Goal: Task Accomplishment & Management: Complete application form

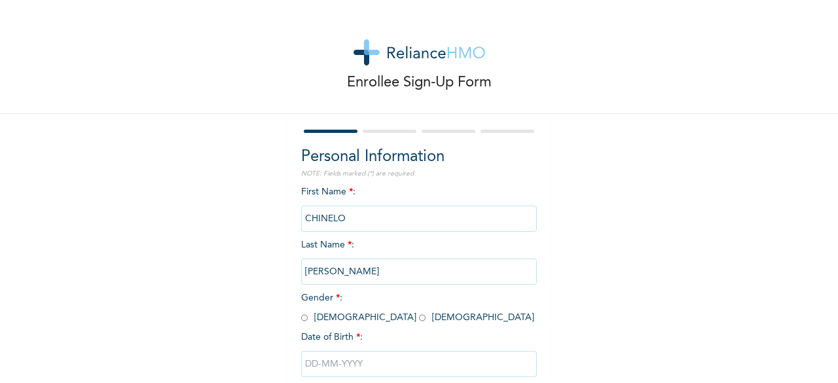
click at [256, 170] on div "Enrollee Sign-Up Form Personal Information NOTE: Fields marked (*) are required…" at bounding box center [419, 225] width 838 height 451
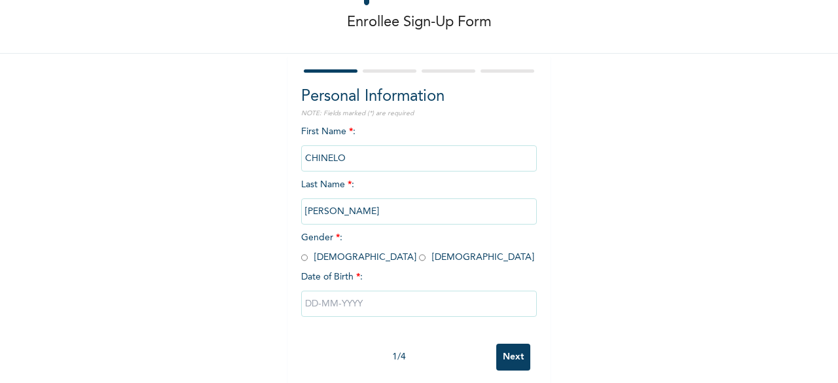
click at [419, 257] on input "radio" at bounding box center [422, 258] width 7 height 12
radio input "true"
click at [383, 311] on input "text" at bounding box center [419, 304] width 236 height 26
select select "9"
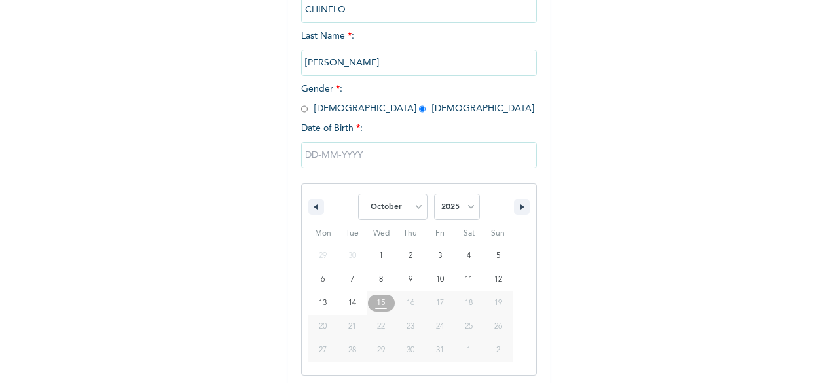
scroll to position [213, 0]
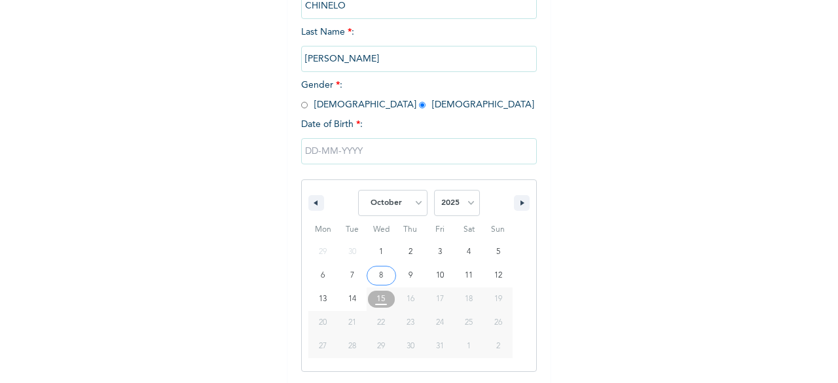
click at [375, 157] on input "text" at bounding box center [419, 151] width 236 height 26
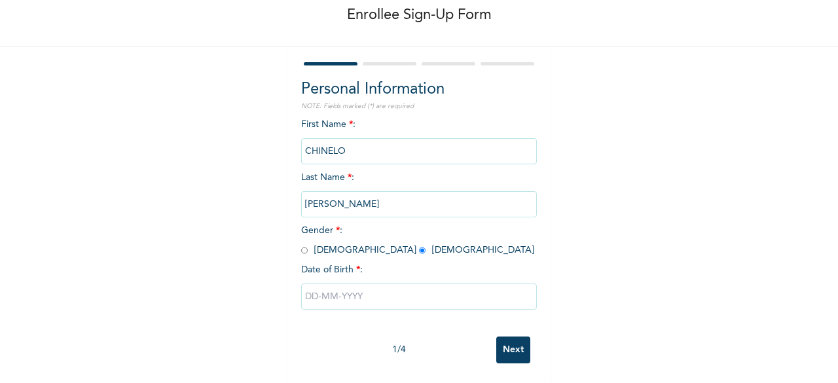
scroll to position [79, 0]
click at [327, 285] on input "text" at bounding box center [419, 297] width 236 height 26
select select "9"
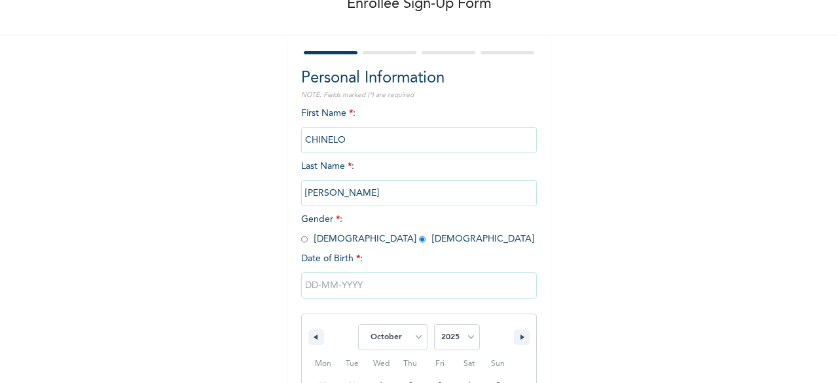
scroll to position [213, 0]
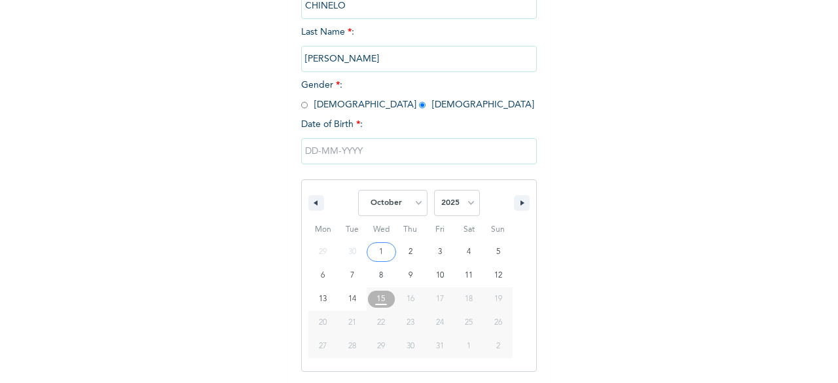
click at [330, 155] on input "text" at bounding box center [419, 151] width 236 height 26
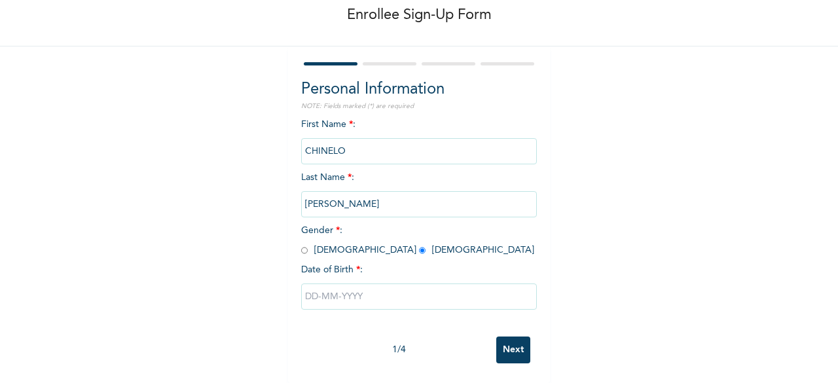
scroll to position [79, 0]
click at [511, 339] on input "Next" at bounding box center [514, 350] width 34 height 27
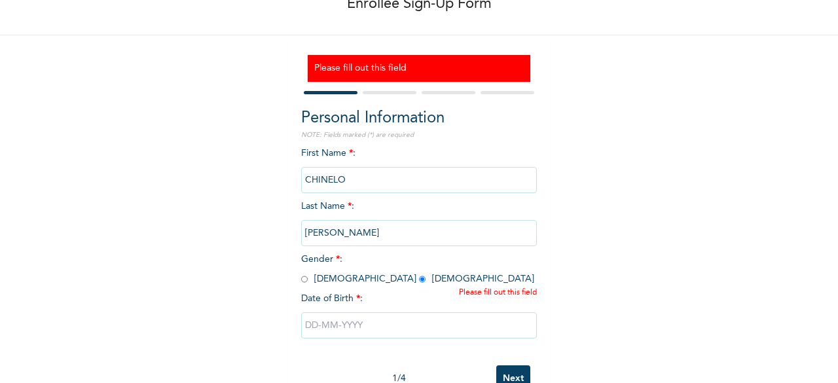
click at [493, 330] on input "text" at bounding box center [419, 325] width 236 height 26
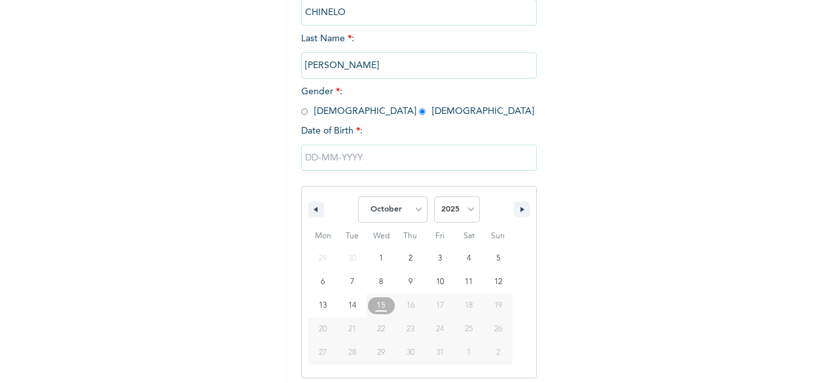
scroll to position [253, 0]
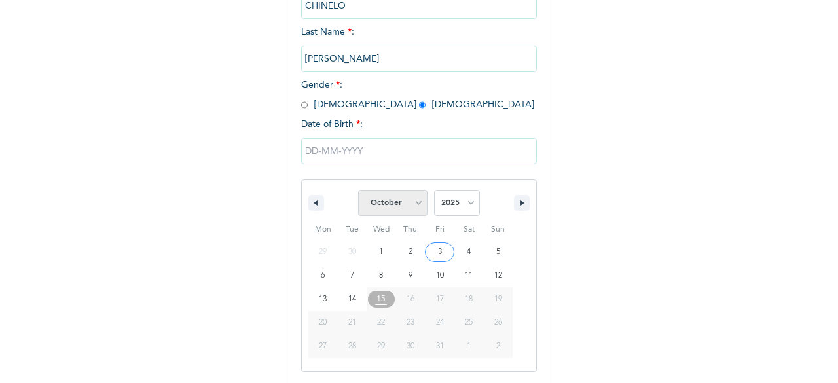
click at [409, 213] on select "January February March April May June July August September October November De…" at bounding box center [392, 203] width 69 height 26
select select "0"
click at [358, 191] on select "January February March April May June July August September October November De…" at bounding box center [392, 203] width 69 height 26
type input "[DATE]"
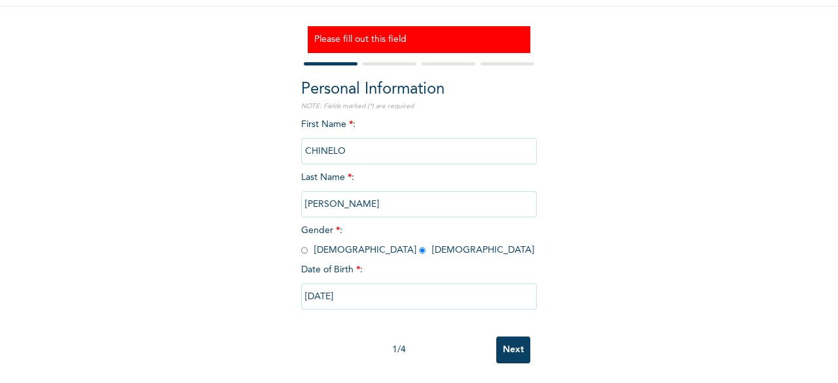
click at [355, 293] on input "[DATE]" at bounding box center [419, 297] width 236 height 26
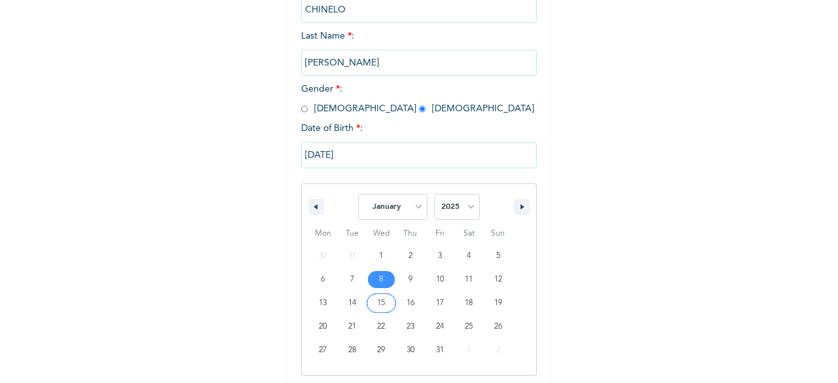
scroll to position [253, 0]
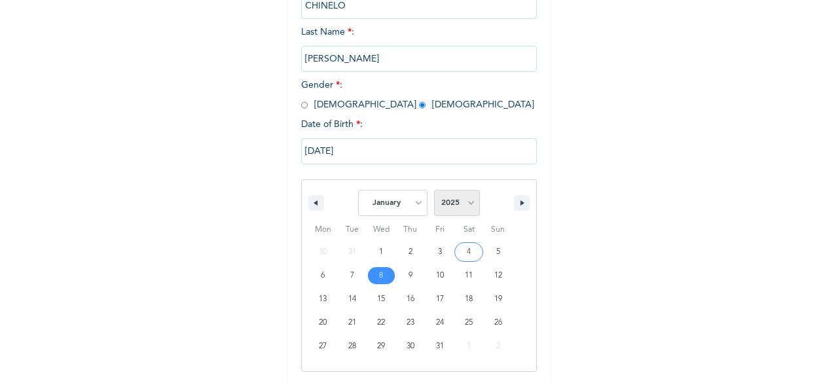
click at [459, 208] on select "2025 2024 2023 2022 2021 2020 2019 2018 2017 2016 2015 2014 2013 2012 2011 2010…" at bounding box center [457, 203] width 46 height 26
select select "1998"
click at [434, 191] on select "2025 2024 2023 2022 2021 2020 2019 2018 2017 2016 2015 2014 2013 2012 2011 2010…" at bounding box center [457, 203] width 46 height 26
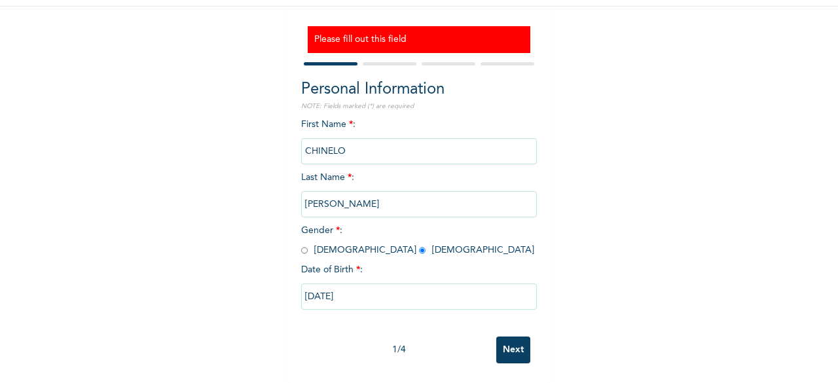
click at [511, 349] on input "Next" at bounding box center [514, 350] width 34 height 27
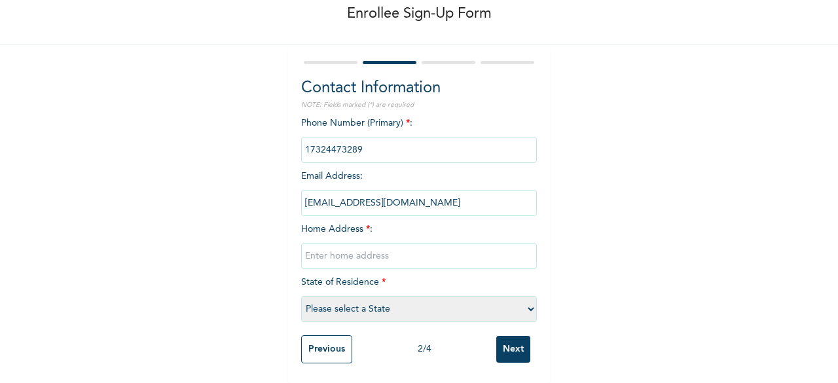
click at [362, 198] on input "[EMAIL_ADDRESS][DOMAIN_NAME]" at bounding box center [419, 203] width 236 height 26
click at [430, 200] on input "[EMAIL_ADDRESS][DOMAIN_NAME]" at bounding box center [419, 203] width 236 height 26
click at [419, 196] on input "[EMAIL_ADDRESS][DOMAIN_NAME]" at bounding box center [419, 203] width 236 height 26
click at [618, 163] on div "Enrollee Sign-Up Form Contact Information NOTE: Fields marked (*) are required …" at bounding box center [419, 157] width 838 height 452
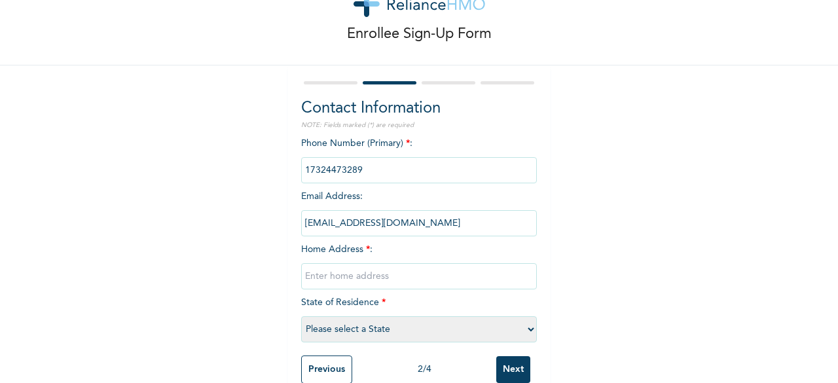
click at [494, 170] on input "phone" at bounding box center [419, 170] width 236 height 26
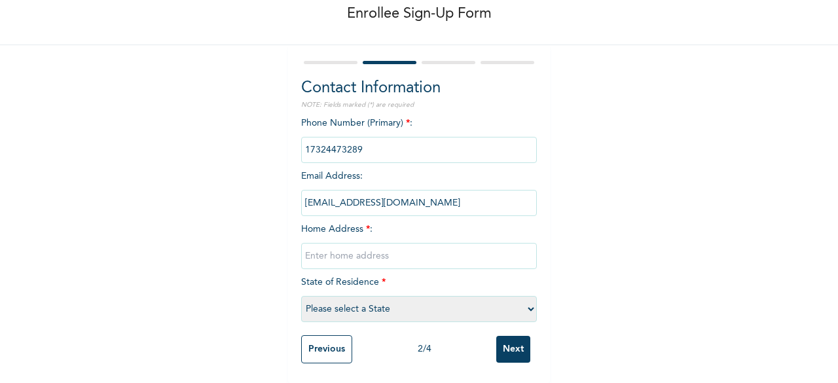
click at [307, 340] on input "Previous" at bounding box center [326, 349] width 51 height 28
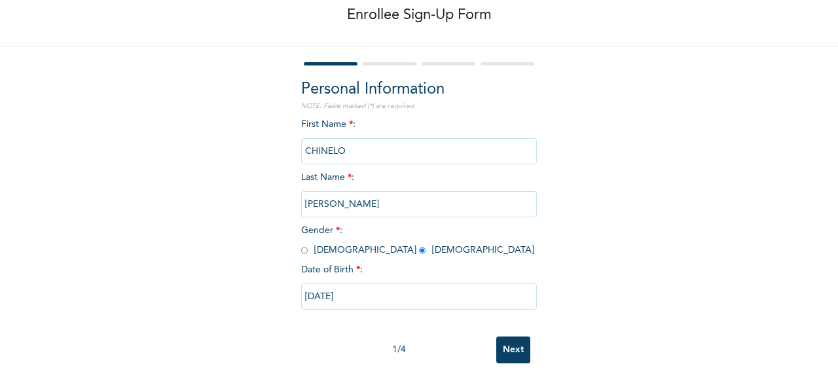
scroll to position [79, 0]
click at [473, 286] on input "[DATE]" at bounding box center [419, 297] width 236 height 26
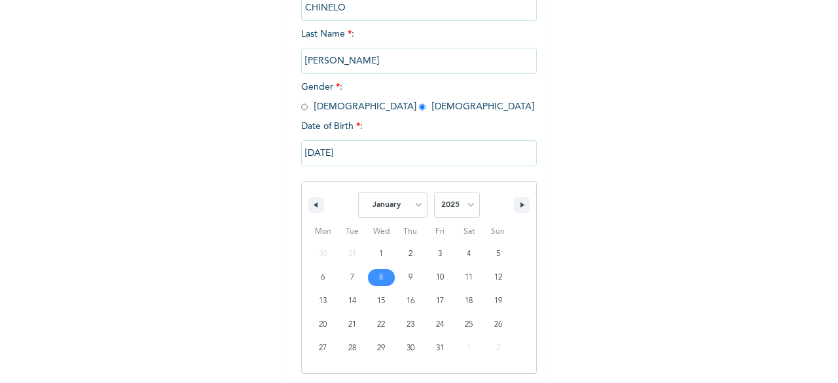
scroll to position [213, 0]
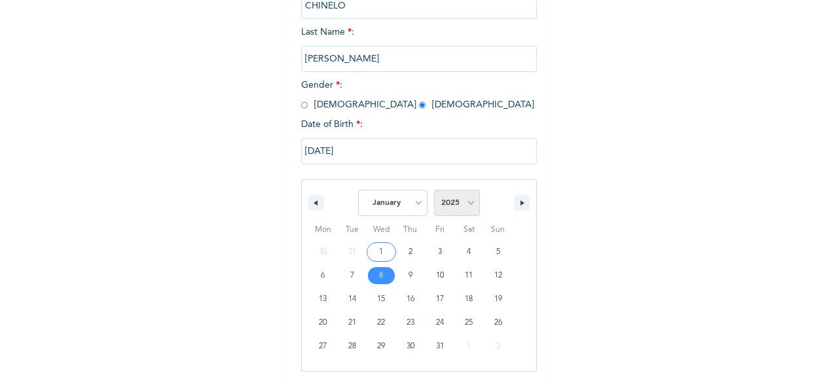
click at [453, 206] on select "2025 2024 2023 2022 2021 2020 2019 2018 2017 2016 2015 2014 2013 2012 2011 2010…" at bounding box center [457, 203] width 46 height 26
select select "1998"
click at [434, 191] on select "2025 2024 2023 2022 2021 2020 2019 2018 2017 2016 2015 2014 2013 2012 2011 2010…" at bounding box center [457, 203] width 46 height 26
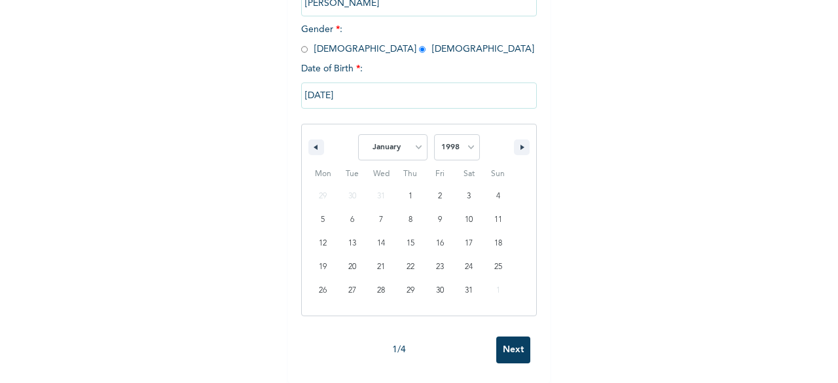
click at [519, 344] on input "Next" at bounding box center [514, 350] width 34 height 27
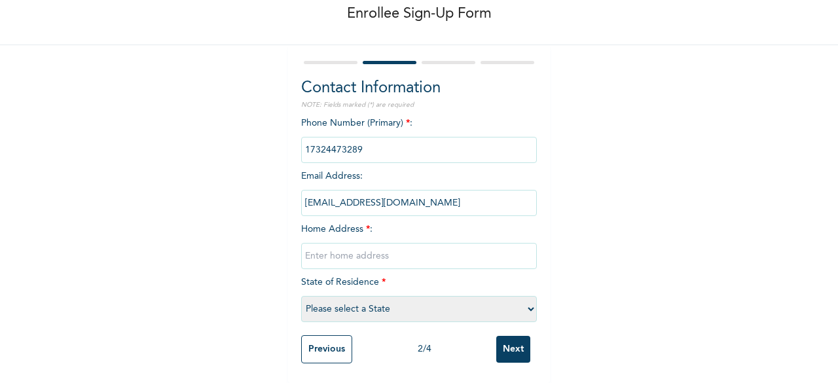
click at [397, 140] on input "phone" at bounding box center [419, 150] width 236 height 26
click at [592, 167] on div "Enrollee Sign-Up Form Contact Information NOTE: Fields marked (*) are required …" at bounding box center [419, 157] width 838 height 452
click at [423, 243] on input "text" at bounding box center [419, 256] width 236 height 26
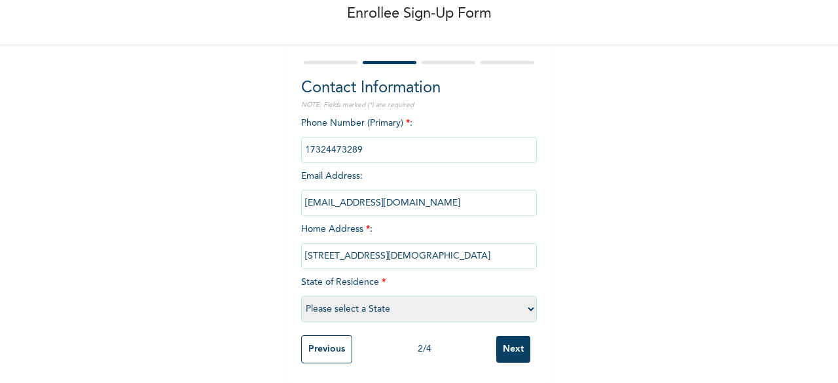
type input "[STREET_ADDRESS][DEMOGRAPHIC_DATA]"
click at [507, 301] on select "Please select a State [PERSON_NAME] (FCT) [PERSON_NAME] Ibom [GEOGRAPHIC_DATA] …" at bounding box center [419, 309] width 236 height 26
click at [360, 296] on select "Please select a State [PERSON_NAME] (FCT) [PERSON_NAME] Ibom [GEOGRAPHIC_DATA] …" at bounding box center [419, 309] width 236 height 26
select select "25"
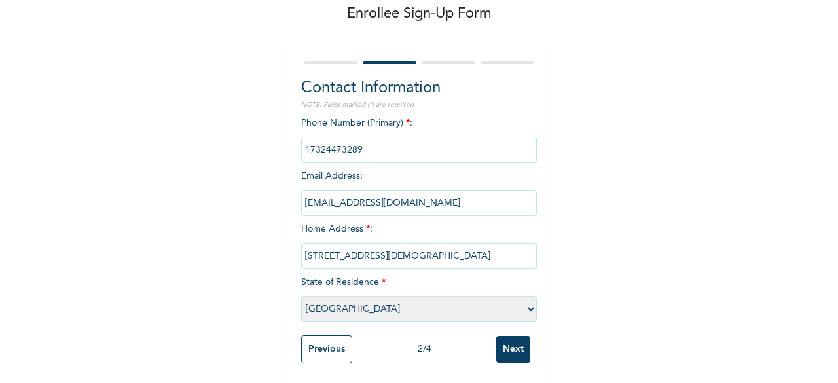
click at [301, 296] on select "Please select a State [PERSON_NAME] (FCT) [PERSON_NAME] Ibom [GEOGRAPHIC_DATA] …" at bounding box center [419, 309] width 236 height 26
click at [507, 343] on input "Next" at bounding box center [514, 349] width 34 height 27
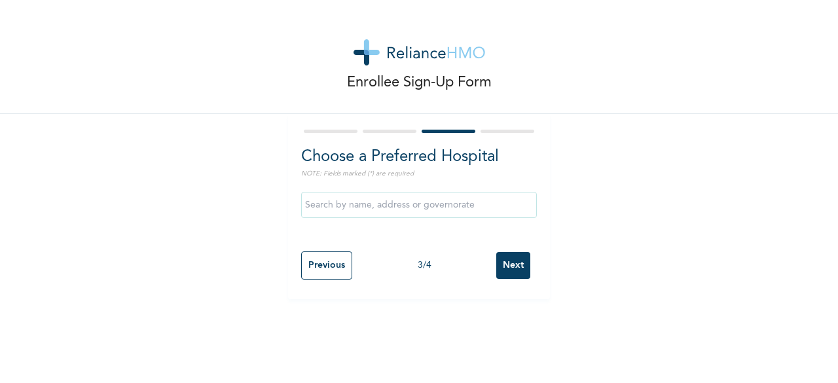
scroll to position [0, 0]
click at [371, 210] on input "text" at bounding box center [419, 205] width 236 height 26
click at [245, 218] on div "Enrollee Sign-Up Form Choose a Preferred Hospital NOTE: Fields marked (*) are r…" at bounding box center [419, 149] width 838 height 299
click at [341, 208] on input "text" at bounding box center [419, 205] width 236 height 26
click at [242, 237] on div "Enrollee Sign-Up Form Choose a Preferred Hospital NOTE: Fields marked (*) are r…" at bounding box center [419, 149] width 838 height 299
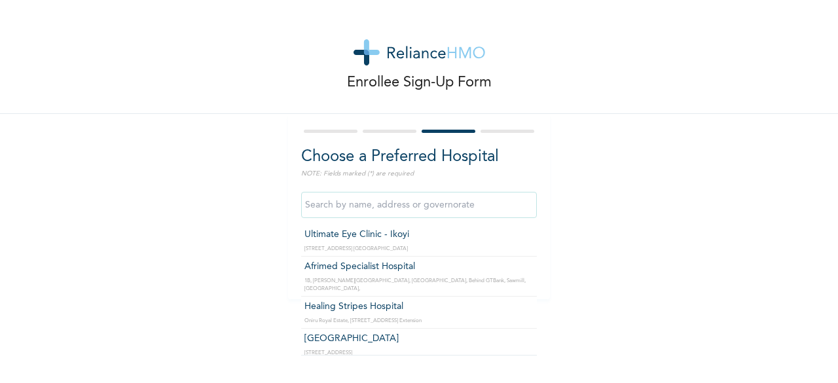
click at [352, 214] on input "text" at bounding box center [419, 205] width 236 height 26
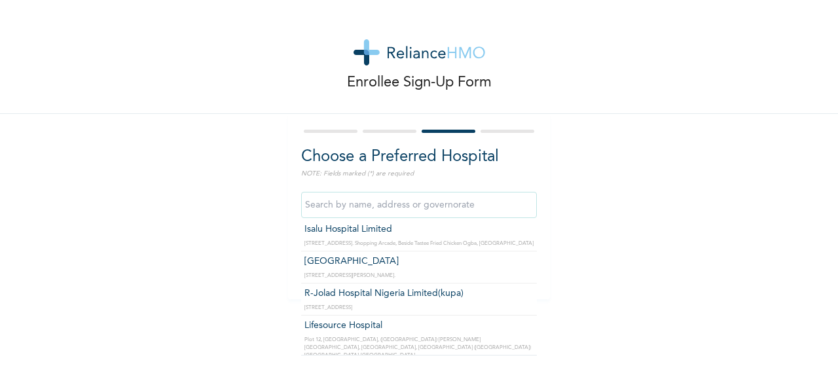
scroll to position [812, 0]
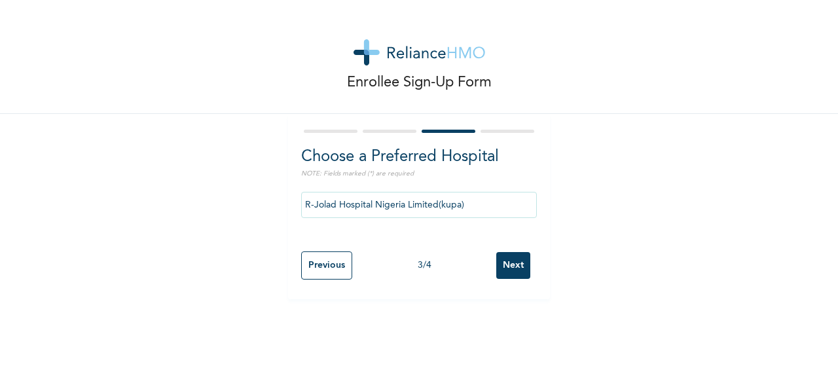
type input "R-Jolad Hospital Nigeria Limited(kupa)"
click at [505, 269] on input "Next" at bounding box center [514, 265] width 34 height 27
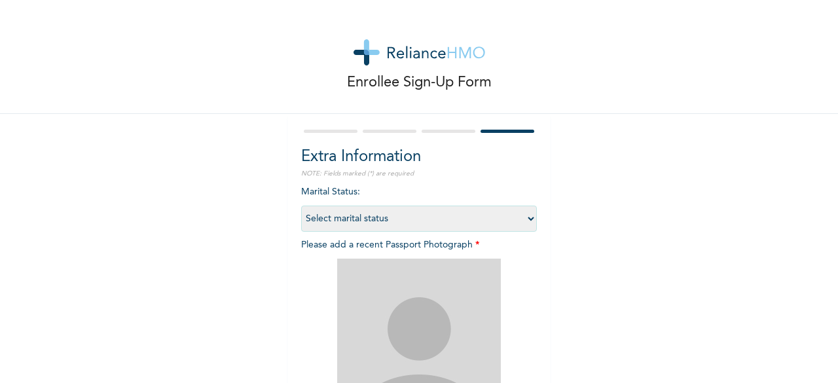
scroll to position [191, 0]
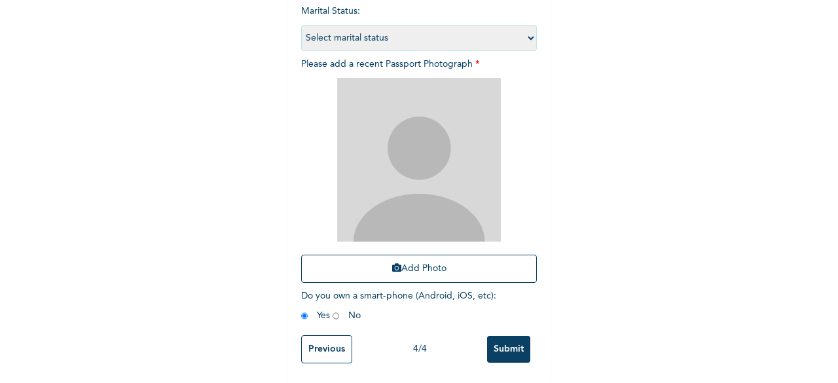
click at [312, 342] on input "Previous" at bounding box center [326, 349] width 51 height 28
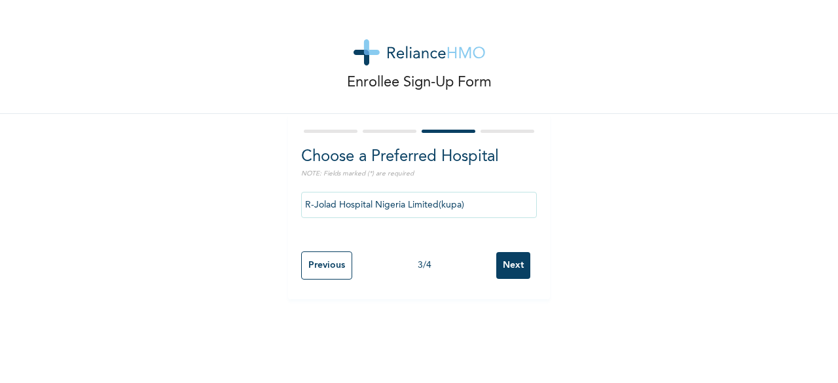
click at [481, 210] on input "R-Jolad Hospital Nigeria Limited(kupa)" at bounding box center [419, 205] width 236 height 26
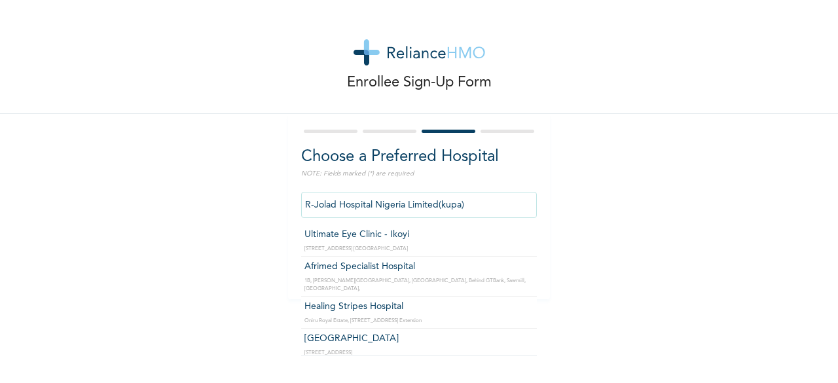
scroll to position [32, 0]
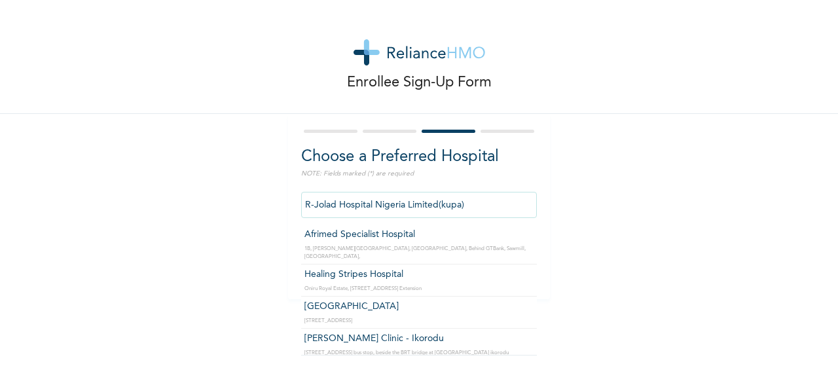
type input "[GEOGRAPHIC_DATA]"
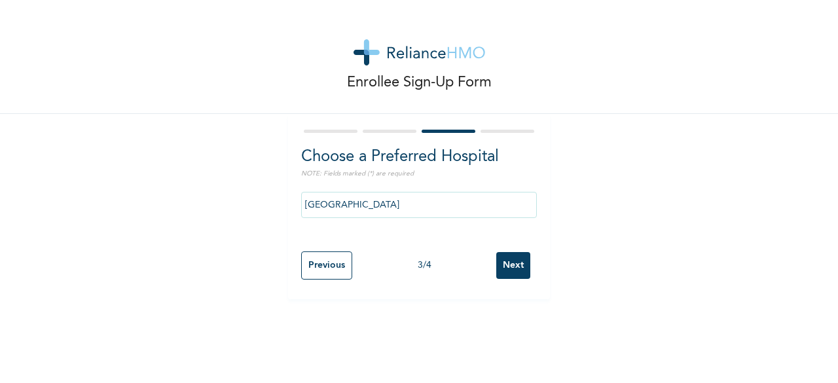
click at [510, 271] on input "Next" at bounding box center [514, 265] width 34 height 27
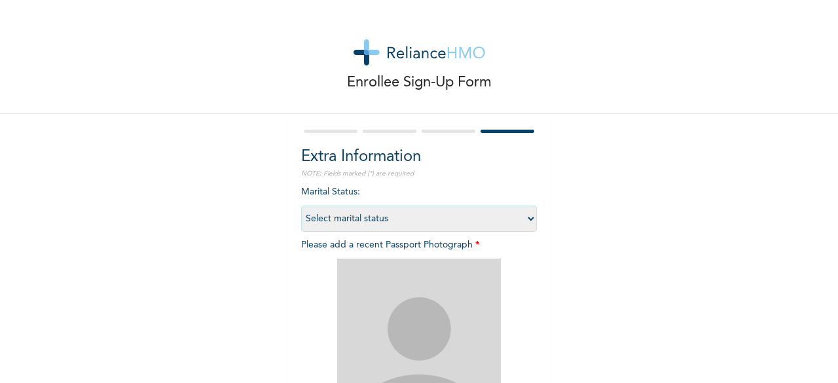
click at [377, 221] on select "Select marital status [DEMOGRAPHIC_DATA] Married [DEMOGRAPHIC_DATA] Widow/[DEMO…" at bounding box center [419, 219] width 236 height 26
click at [301, 206] on select "Select marital status [DEMOGRAPHIC_DATA] Married [DEMOGRAPHIC_DATA] Widow/[DEMO…" at bounding box center [419, 219] width 236 height 26
click at [393, 225] on select "Select marital status [DEMOGRAPHIC_DATA] Married [DEMOGRAPHIC_DATA] Widow/[DEMO…" at bounding box center [419, 219] width 236 height 26
click at [301, 206] on select "Select marital status [DEMOGRAPHIC_DATA] Married [DEMOGRAPHIC_DATA] Widow/[DEMO…" at bounding box center [419, 219] width 236 height 26
click at [359, 217] on select "Select marital status [DEMOGRAPHIC_DATA] Married [DEMOGRAPHIC_DATA] Widow/[DEMO…" at bounding box center [419, 219] width 236 height 26
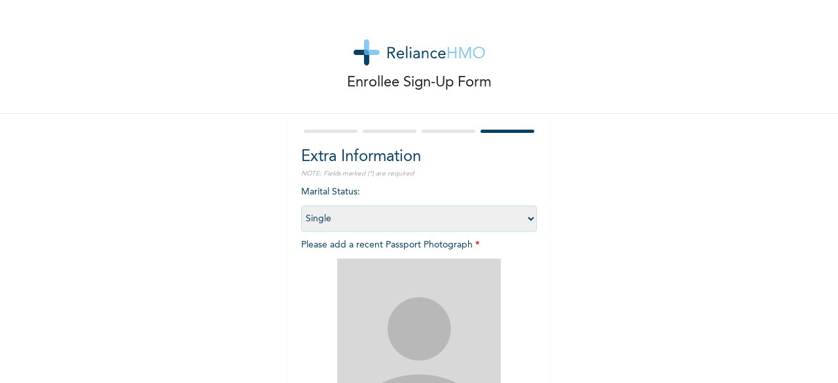
click at [301, 206] on select "Select marital status [DEMOGRAPHIC_DATA] Married [DEMOGRAPHIC_DATA] Widow/[DEMO…" at bounding box center [419, 219] width 236 height 26
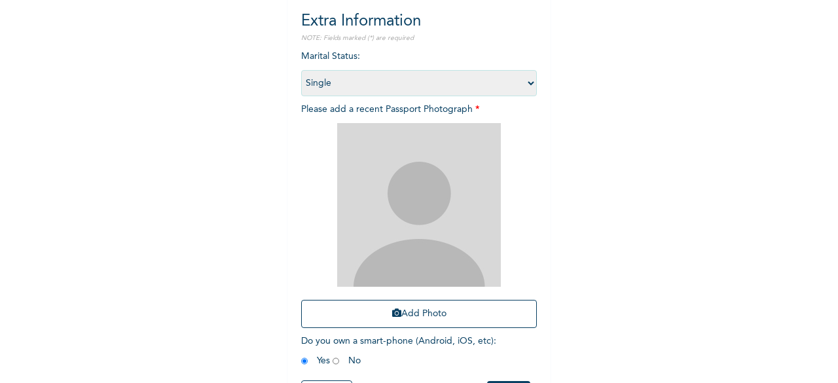
click at [388, 85] on select "Select marital status [DEMOGRAPHIC_DATA] Married [DEMOGRAPHIC_DATA] Widow/[DEMO…" at bounding box center [419, 83] width 236 height 26
click at [301, 70] on select "Select marital status [DEMOGRAPHIC_DATA] Married [DEMOGRAPHIC_DATA] Widow/[DEMO…" at bounding box center [419, 83] width 236 height 26
click at [361, 86] on select "Select marital status [DEMOGRAPHIC_DATA] Married [DEMOGRAPHIC_DATA] Widow/[DEMO…" at bounding box center [419, 83] width 236 height 26
click at [301, 70] on select "Select marital status [DEMOGRAPHIC_DATA] Married [DEMOGRAPHIC_DATA] Widow/[DEMO…" at bounding box center [419, 83] width 236 height 26
click at [373, 80] on select "Select marital status [DEMOGRAPHIC_DATA] Married [DEMOGRAPHIC_DATA] Widow/[DEMO…" at bounding box center [419, 83] width 236 height 26
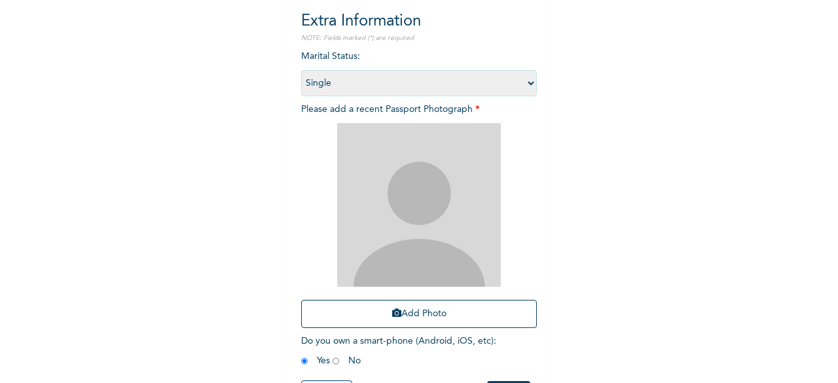
click at [301, 70] on select "Select marital status [DEMOGRAPHIC_DATA] Married [DEMOGRAPHIC_DATA] Widow/[DEMO…" at bounding box center [419, 83] width 236 height 26
click at [360, 92] on select "Select marital status [DEMOGRAPHIC_DATA] Married [DEMOGRAPHIC_DATA] Widow/[DEMO…" at bounding box center [419, 83] width 236 height 26
select select "2"
click at [301, 70] on select "Select marital status [DEMOGRAPHIC_DATA] Married [DEMOGRAPHIC_DATA] Widow/[DEMO…" at bounding box center [419, 83] width 236 height 26
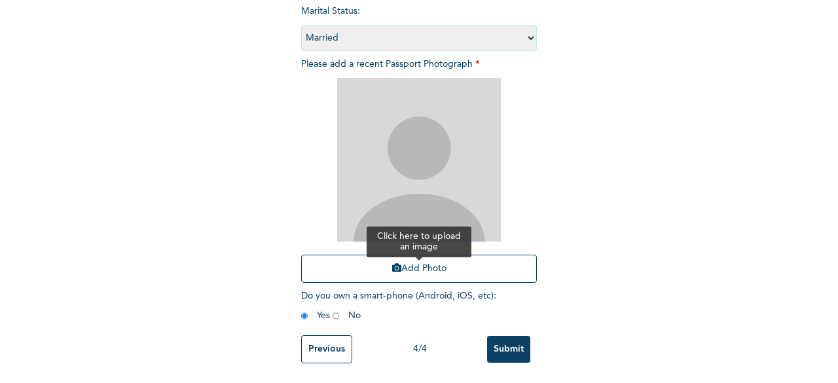
click at [392, 263] on icon "button" at bounding box center [396, 267] width 9 height 9
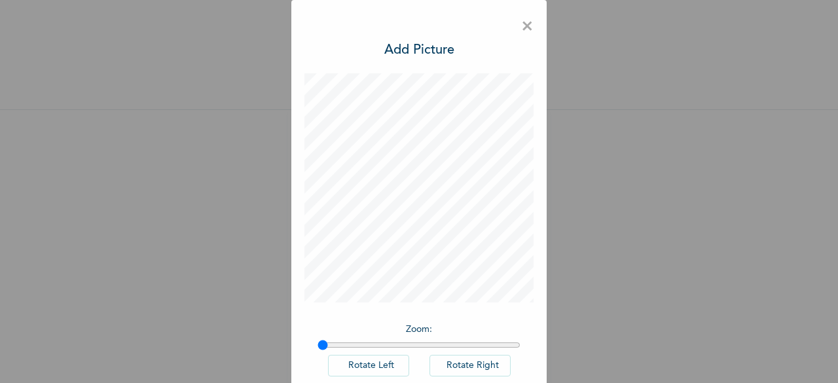
scroll to position [73, 0]
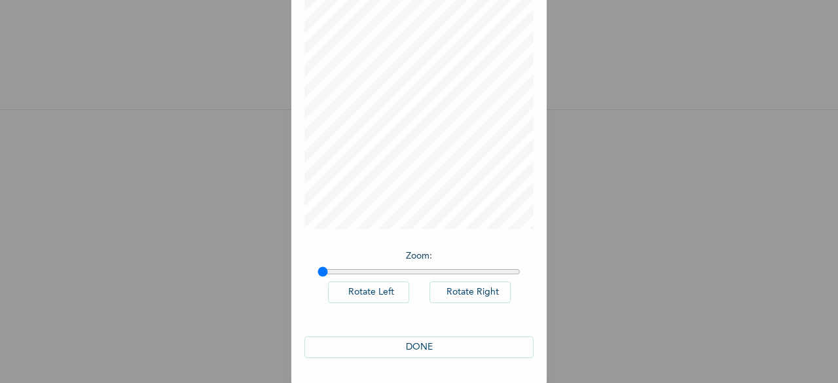
click at [441, 343] on button "DONE" at bounding box center [419, 348] width 229 height 22
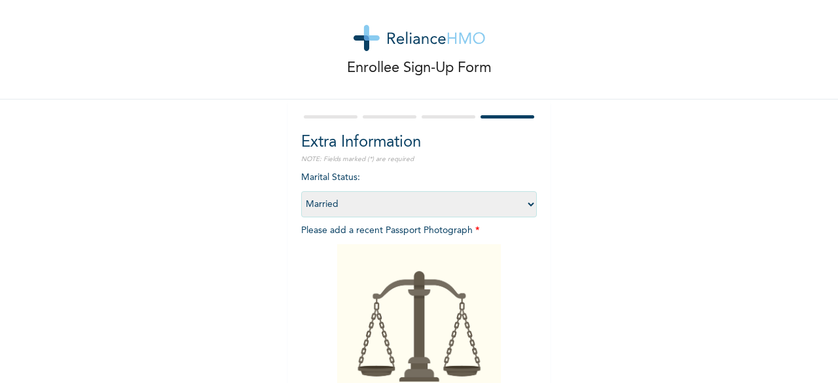
scroll to position [191, 0]
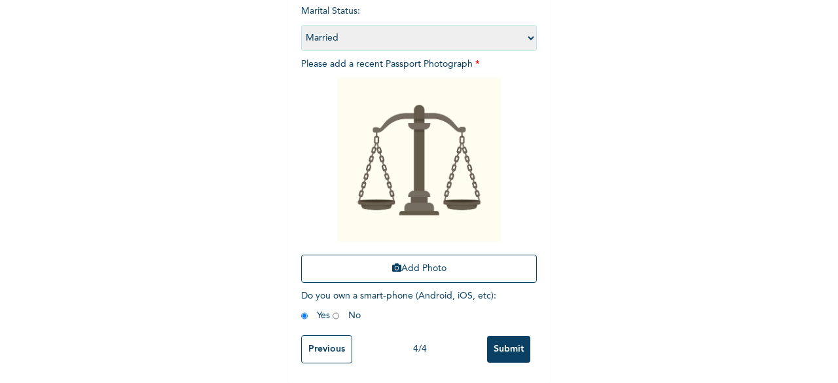
click at [498, 336] on input "Submit" at bounding box center [508, 349] width 43 height 27
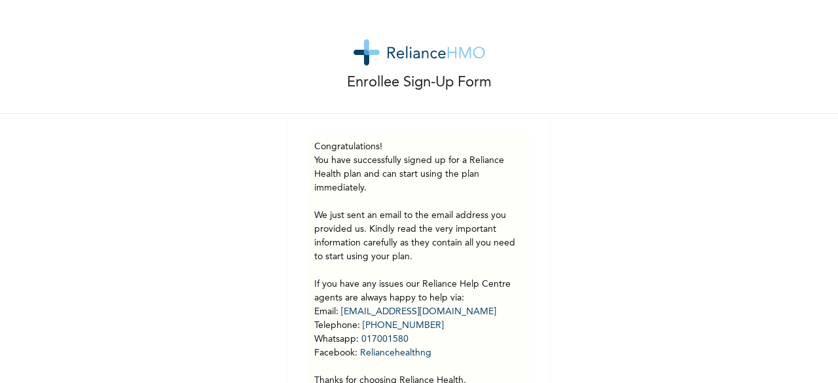
scroll to position [68, 0]
